Goal: Find contact information: Find contact information

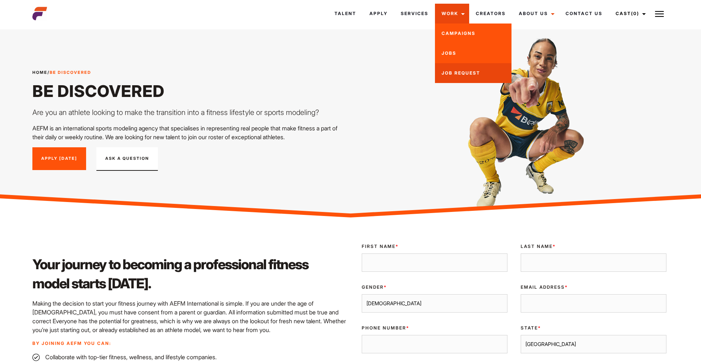
click at [448, 69] on link "Job Request" at bounding box center [473, 73] width 76 height 20
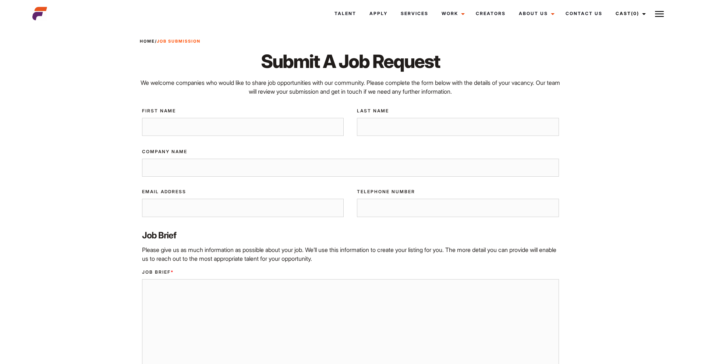
click at [663, 13] on img at bounding box center [659, 14] width 9 height 9
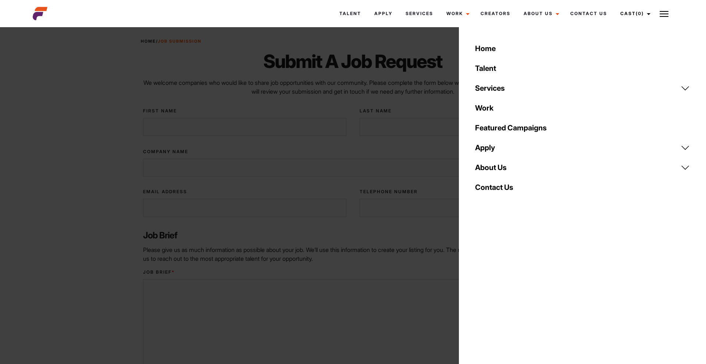
click at [502, 183] on link "Contact Us" at bounding box center [583, 188] width 224 height 20
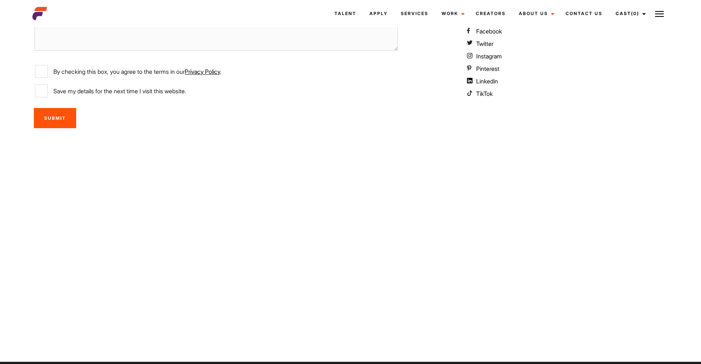
scroll to position [115, 0]
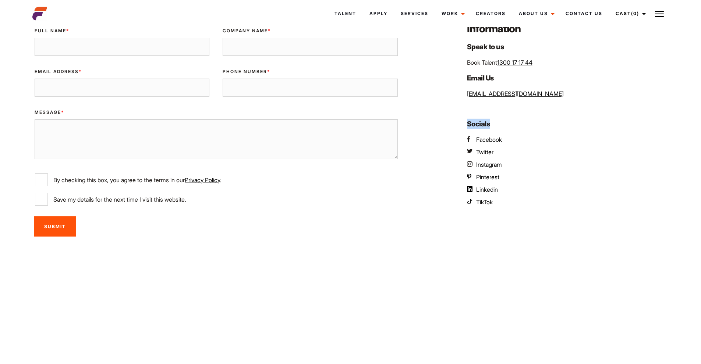
click at [583, 115] on div "Information Speak to us Book Talent 1300 17 17 44 Email Us info@aefm.com.au Soc…" at bounding box center [565, 132] width 215 height 220
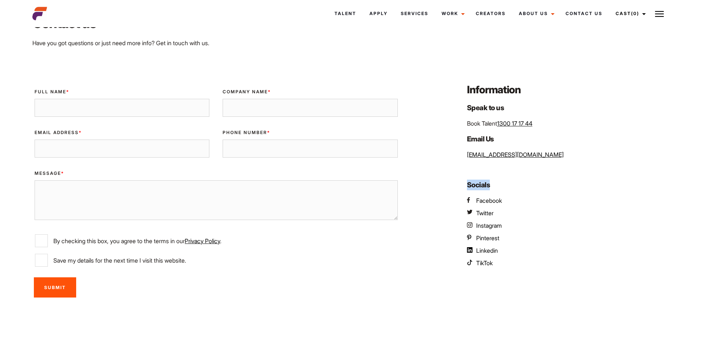
scroll to position [110, 0]
